Goal: Task Accomplishment & Management: Use online tool/utility

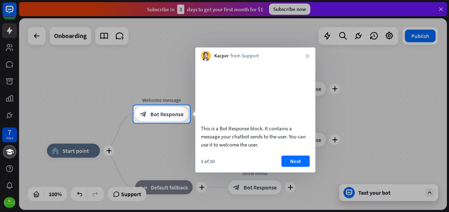
drag, startPoint x: 262, startPoint y: 154, endPoint x: 206, endPoint y: 146, distance: 56.3
click at [206, 146] on div "This is a Bot Response block. It contains a message your chatbot sends to the u…" at bounding box center [255, 136] width 109 height 24
click at [295, 167] on button "Next" at bounding box center [295, 160] width 28 height 11
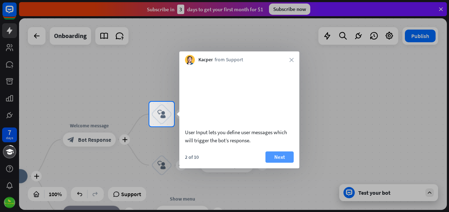
click at [273, 163] on button "Next" at bounding box center [279, 157] width 28 height 11
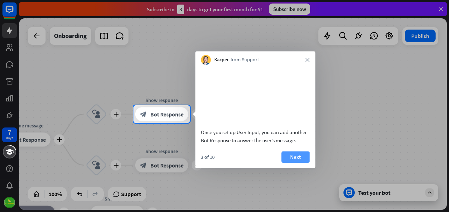
click at [292, 163] on button "Next" at bounding box center [295, 157] width 28 height 11
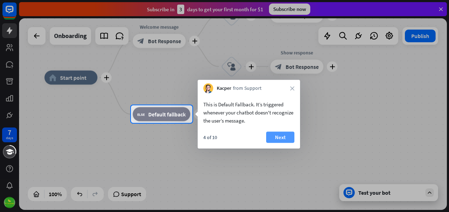
click at [282, 135] on button "Next" at bounding box center [280, 137] width 28 height 11
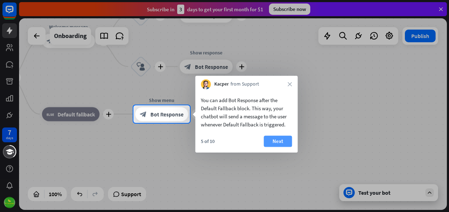
click at [276, 144] on button "Next" at bounding box center [277, 141] width 28 height 11
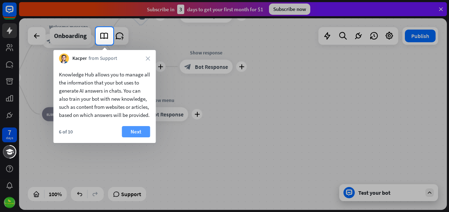
click at [139, 138] on button "Next" at bounding box center [136, 131] width 28 height 11
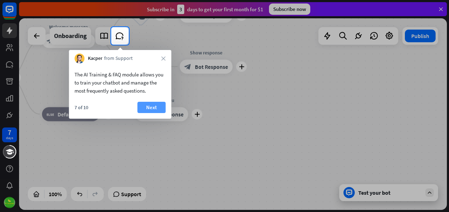
click at [151, 109] on button "Next" at bounding box center [151, 107] width 28 height 11
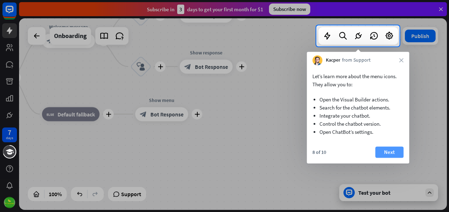
click at [385, 151] on button "Next" at bounding box center [389, 152] width 28 height 11
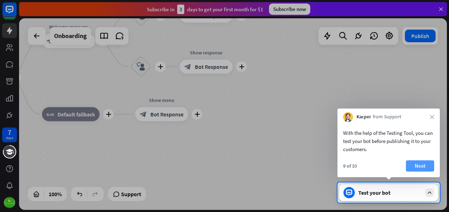
click at [422, 165] on button "Next" at bounding box center [419, 165] width 28 height 11
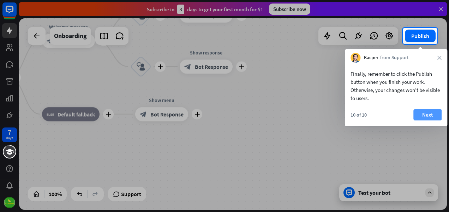
click at [428, 116] on button "Next" at bounding box center [427, 114] width 28 height 11
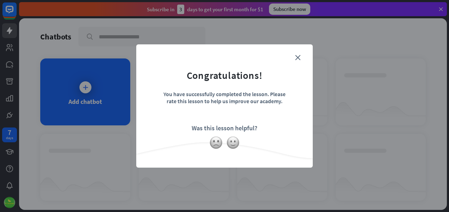
click at [298, 54] on form "Congratulations! You have successfully completed the lesson. Please rate this l…" at bounding box center [224, 95] width 159 height 84
click at [296, 56] on icon "close" at bounding box center [297, 57] width 5 height 5
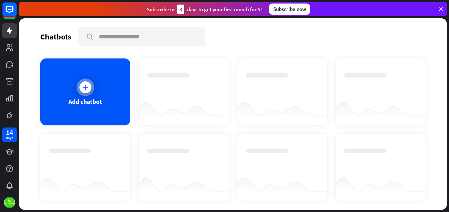
click at [86, 87] on icon at bounding box center [85, 87] width 7 height 7
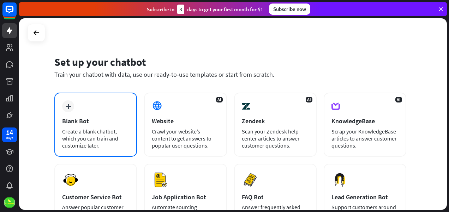
click at [68, 108] on icon "plus" at bounding box center [68, 106] width 5 height 5
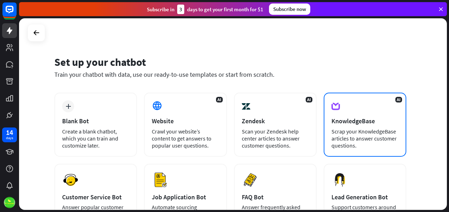
click at [340, 111] on div at bounding box center [337, 106] width 12 height 12
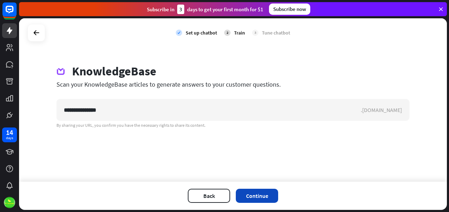
click at [257, 194] on button "Continue" at bounding box center [257, 196] width 42 height 14
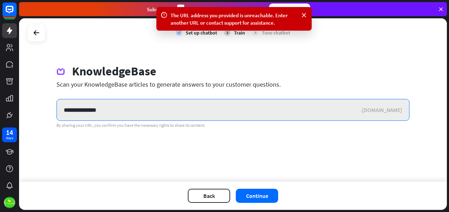
click at [109, 109] on input "**********" at bounding box center [209, 109] width 304 height 21
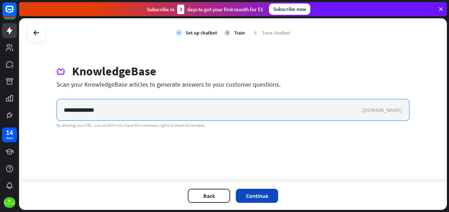
type input "**********"
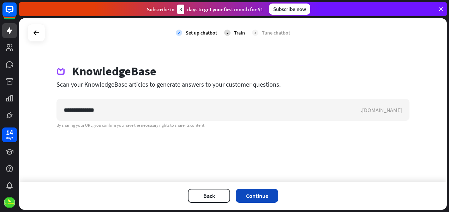
click at [265, 194] on button "Continue" at bounding box center [257, 196] width 42 height 14
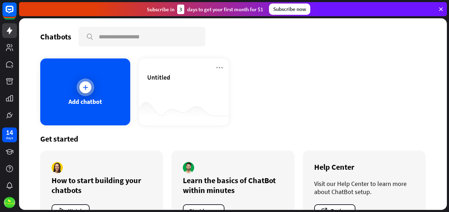
click at [83, 85] on icon at bounding box center [85, 87] width 7 height 7
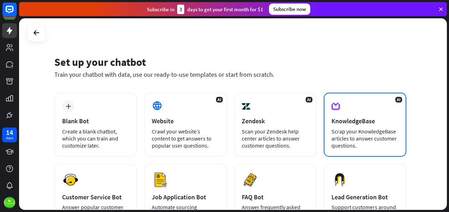
click at [340, 108] on div at bounding box center [337, 106] width 12 height 12
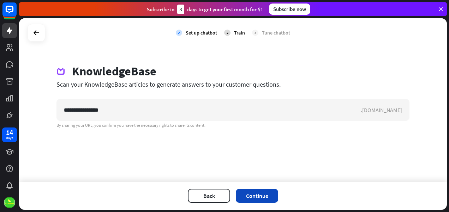
type input "**********"
click at [248, 194] on button "Continue" at bounding box center [257, 196] width 42 height 14
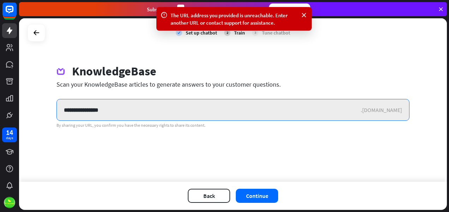
click at [114, 110] on input "**********" at bounding box center [209, 109] width 304 height 21
